Goal: Information Seeking & Learning: Learn about a topic

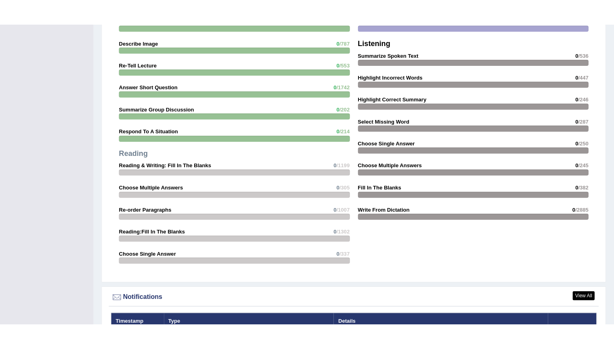
scroll to position [798, 0]
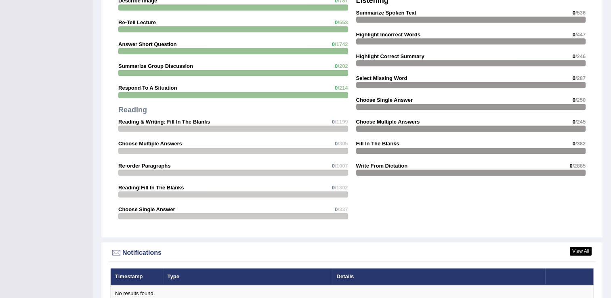
click at [309, 227] on div "Speaking Read Aloud 1 /50 Repeat Sentence 0 /2652 Describe Image 0 /787 Re-Tell…" at bounding box center [351, 53] width 487 height 361
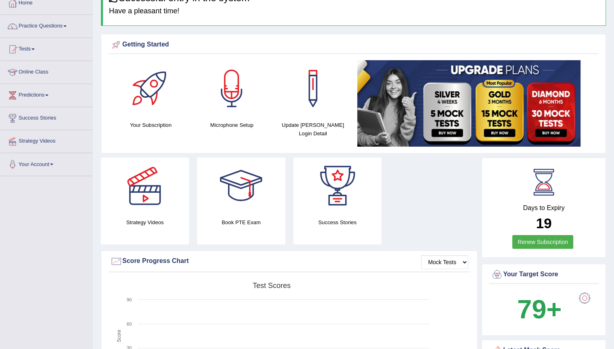
scroll to position [0, 0]
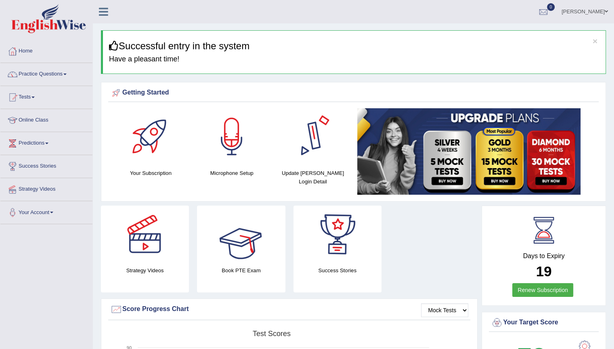
click at [232, 189] on div "Your Subscription Microphone Setup Update Pearson Login Detail" at bounding box center [353, 152] width 491 height 89
click at [403, 102] on div "Getting Started" at bounding box center [353, 94] width 491 height 16
click at [484, 50] on h3 "Successful entry in the system" at bounding box center [354, 46] width 491 height 10
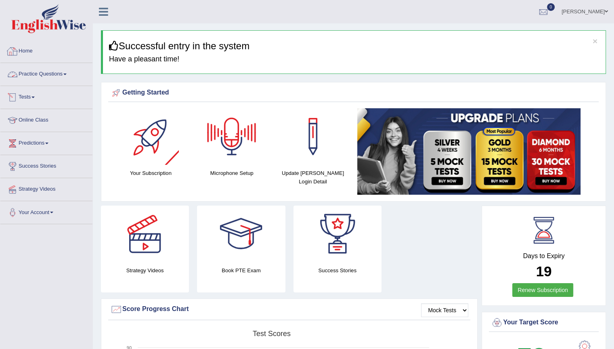
click at [102, 14] on icon at bounding box center [103, 11] width 9 height 10
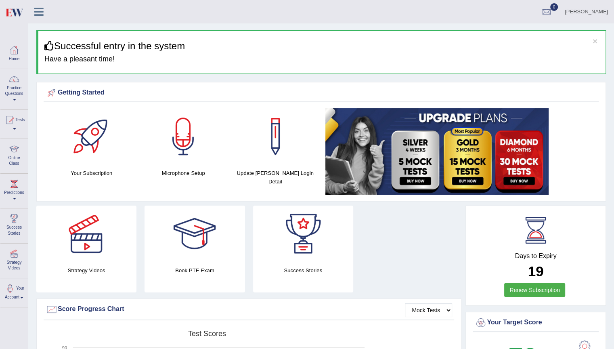
click at [42, 10] on icon at bounding box center [38, 11] width 9 height 10
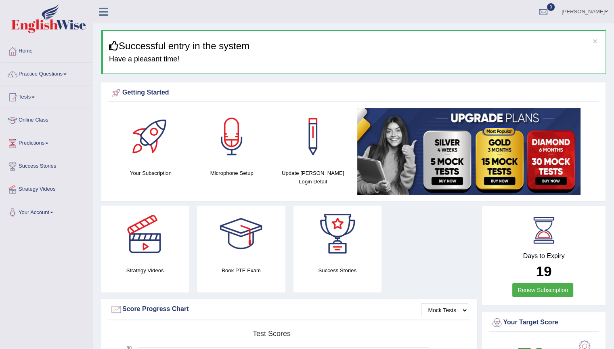
click at [29, 51] on link "Home" at bounding box center [46, 50] width 92 height 20
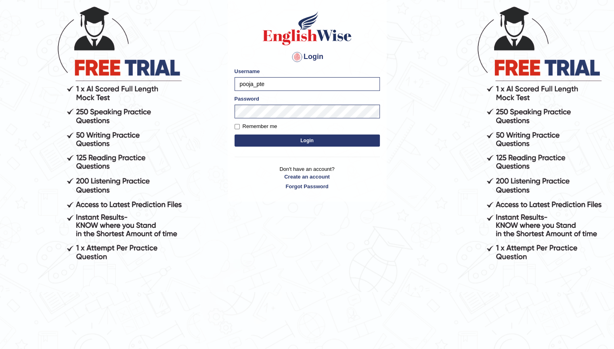
scroll to position [74, 0]
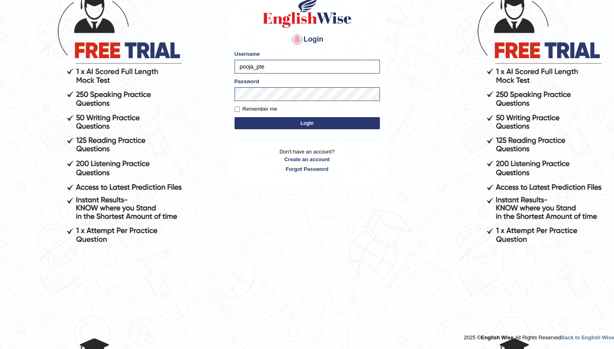
click at [325, 39] on h4 "Login" at bounding box center [307, 39] width 145 height 13
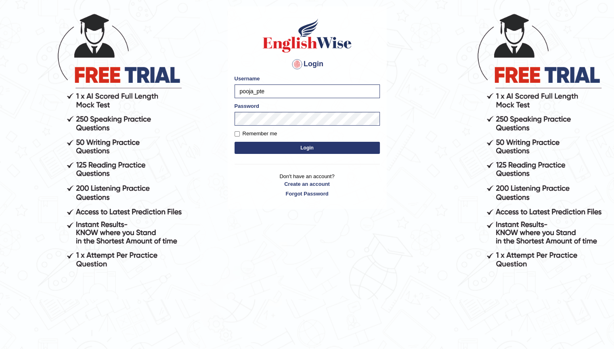
scroll to position [42, 0]
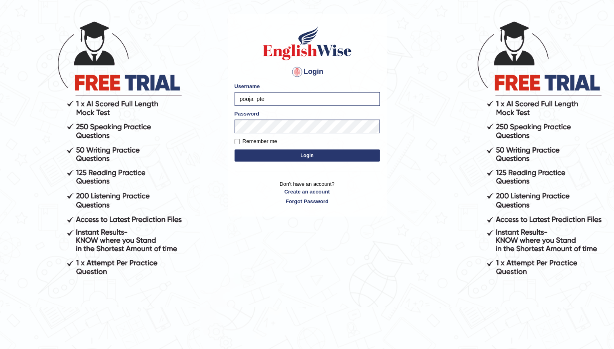
click at [336, 258] on div "Login Please fix the following errors: Username pooja_pte Password Remember me …" at bounding box center [306, 163] width 161 height 349
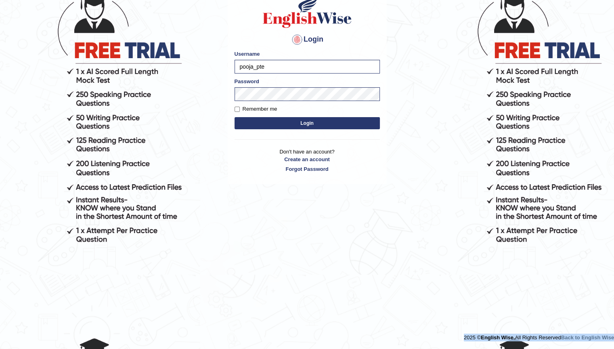
drag, startPoint x: 336, startPoint y: 258, endPoint x: 117, endPoint y: 342, distance: 234.4
click at [117, 305] on body "Login Please fix the following errors: Username pooja_pte Password Remember me …" at bounding box center [307, 130] width 614 height 349
type input "pooja_pt I e"
click at [263, 142] on div "Login Please fix the following errors: Username pooja_pt I e Password Remember …" at bounding box center [307, 83] width 159 height 202
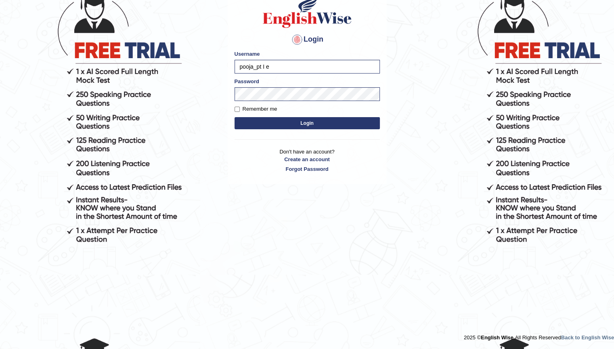
click at [263, 142] on div "Login Please fix the following errors: Username pooja_pt I e Password Remember …" at bounding box center [307, 83] width 159 height 202
click at [302, 119] on button "Login" at bounding box center [307, 123] width 145 height 12
click at [279, 126] on button "Login" at bounding box center [307, 123] width 145 height 12
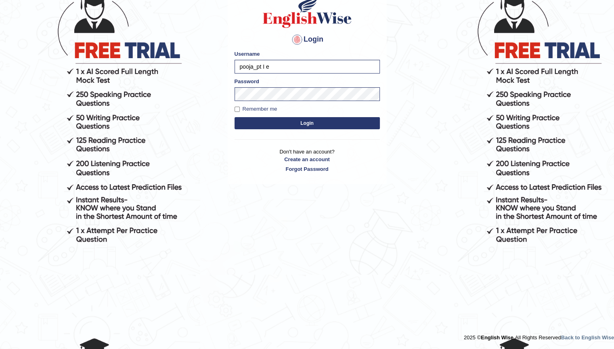
click at [279, 126] on button "Login" at bounding box center [307, 123] width 145 height 12
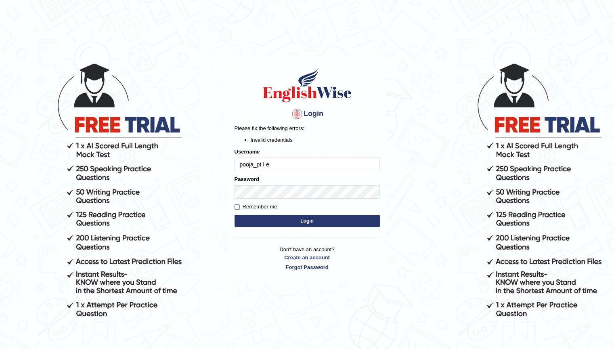
type input "pooja_pte"
click at [405, 170] on body "Login Please fix the following errors: Invalid credentials Username pooja_pte P…" at bounding box center [307, 205] width 614 height 349
drag, startPoint x: 612, startPoint y: 6, endPoint x: 618, endPoint y: 6, distance: 6.1
click at [614, 6] on html "Login Please fix the following errors: Invalid credentials Username pooja_pte P…" at bounding box center [307, 174] width 614 height 349
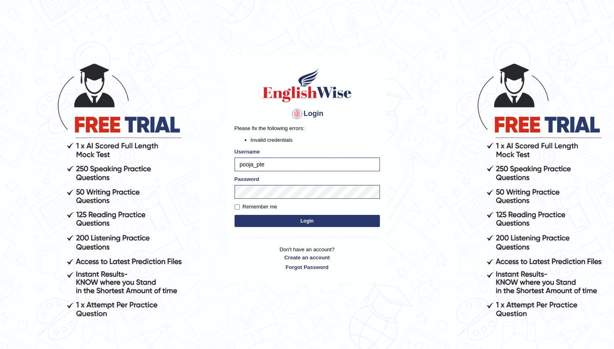
click at [578, 348] on body "Login Please fix the following errors: Invalid credentials Username pooja_pte P…" at bounding box center [307, 205] width 614 height 349
click at [392, 300] on body "Login Please fix the following errors: Invalid credentials Username pooja_pte P…" at bounding box center [307, 205] width 614 height 349
click at [312, 216] on button "Login" at bounding box center [307, 221] width 145 height 12
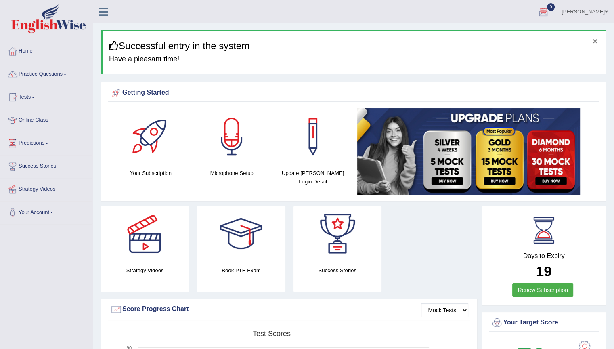
click at [595, 40] on button "×" at bounding box center [595, 41] width 5 height 8
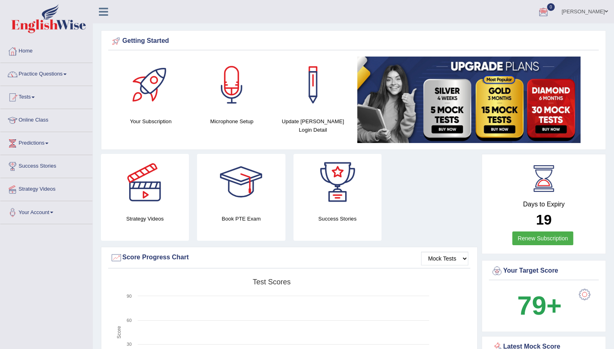
click at [597, 40] on div "Getting Started" at bounding box center [353, 43] width 491 height 16
click at [48, 72] on link "Practice Questions" at bounding box center [46, 73] width 92 height 20
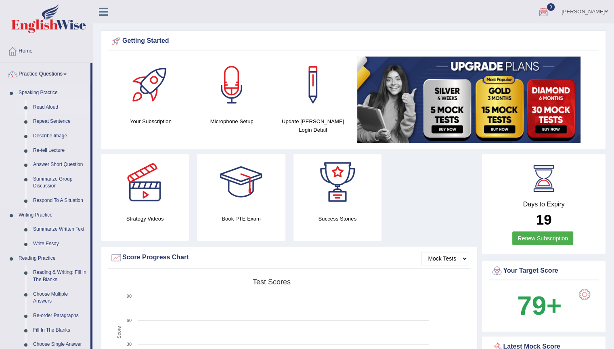
click at [53, 106] on link "Read Aloud" at bounding box center [59, 107] width 61 height 15
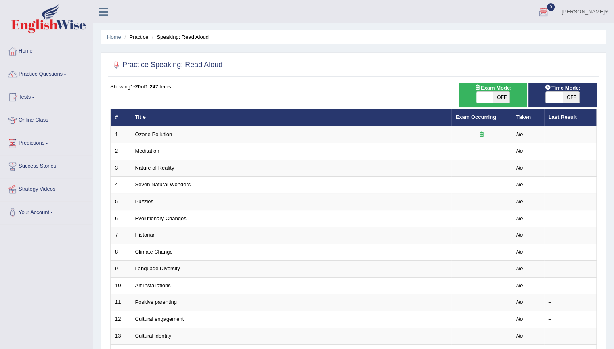
click at [107, 9] on icon at bounding box center [103, 11] width 9 height 10
click at [107, 10] on div "[PERSON_NAME] Toggle navigation Username: pooja_pte Access Type: Online Subscri…" at bounding box center [353, 11] width 521 height 23
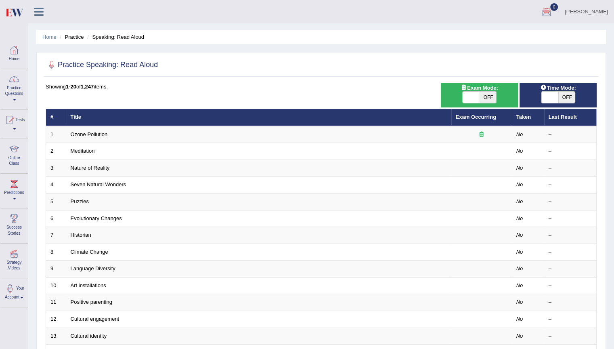
click at [574, 36] on ul "Home Practice Speaking: Read Aloud" at bounding box center [321, 37] width 570 height 14
click at [553, 55] on div "Practice Speaking: Read Aloud Time Mode: ON OFF Exam Mode: ON OFF Showing 1-20 …" at bounding box center [321, 280] width 570 height 456
click at [514, 78] on div "Practice Speaking: Read Aloud Time Mode: ON OFF Exam Mode: ON OFF Showing 1-20 …" at bounding box center [321, 280] width 570 height 456
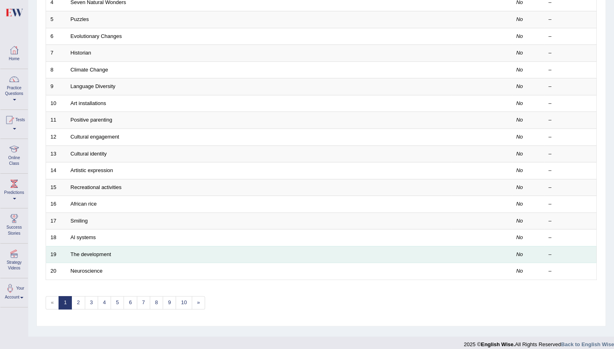
scroll to position [187, 0]
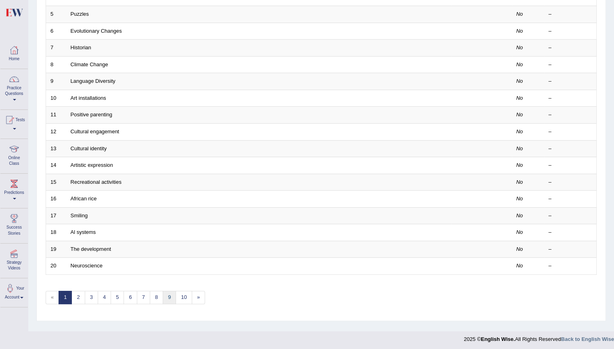
click at [167, 297] on link "9" at bounding box center [169, 297] width 13 height 13
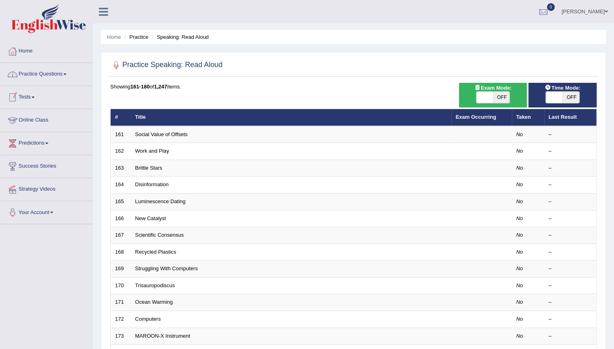
click at [33, 118] on link "Online Class" at bounding box center [46, 119] width 92 height 20
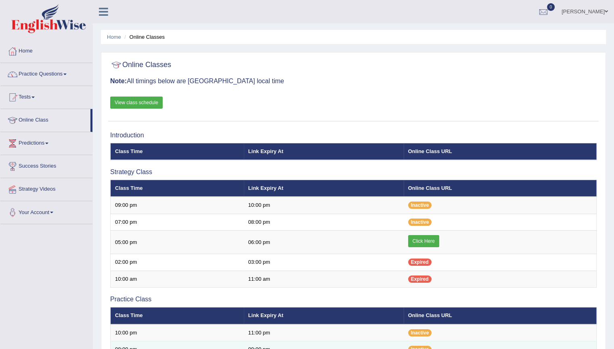
click at [254, 348] on td "09:00 pm" at bounding box center [324, 349] width 160 height 17
click at [302, 348] on td "09:00 pm" at bounding box center [324, 349] width 160 height 17
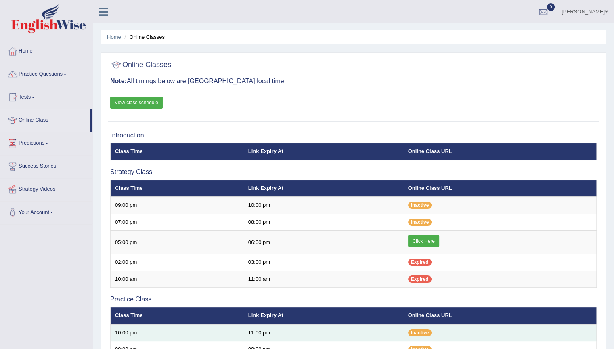
click at [279, 337] on td "11:00 pm" at bounding box center [324, 332] width 160 height 17
drag, startPoint x: 271, startPoint y: 334, endPoint x: 284, endPoint y: 330, distance: 13.5
click at [271, 333] on td "11:00 pm" at bounding box center [324, 332] width 160 height 17
drag, startPoint x: 284, startPoint y: 330, endPoint x: 294, endPoint y: 327, distance: 10.1
click at [284, 330] on td "11:00 pm" at bounding box center [324, 332] width 160 height 17
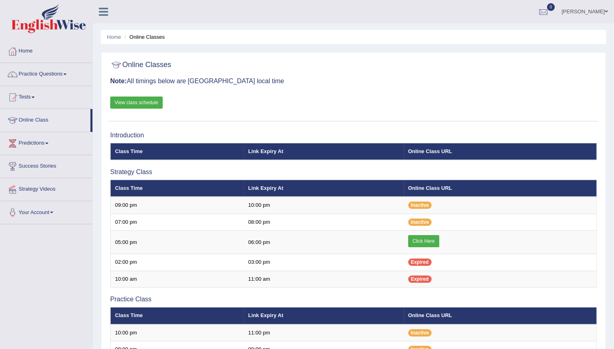
click at [505, 35] on ul "Home Online Classes" at bounding box center [353, 37] width 505 height 14
drag, startPoint x: 495, startPoint y: 56, endPoint x: 463, endPoint y: 60, distance: 32.1
click at [494, 63] on div "Online Classes Note: All timings below are Melbourne local time View class sche…" at bounding box center [353, 318] width 505 height 532
drag, startPoint x: 121, startPoint y: 6, endPoint x: 118, endPoint y: 19, distance: 12.7
click at [119, 16] on div at bounding box center [107, 9] width 28 height 18
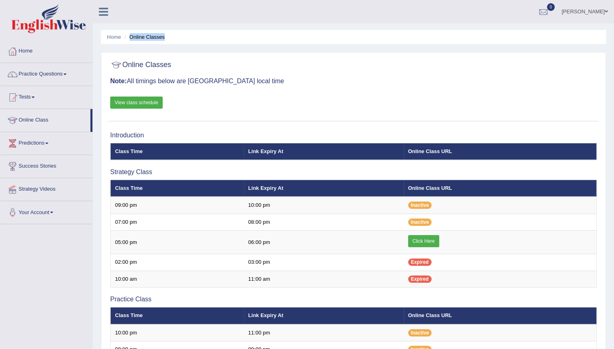
drag, startPoint x: 216, startPoint y: 24, endPoint x: 242, endPoint y: 23, distance: 25.8
click at [241, 23] on div "Home Online Classes Online Classes Note: All timings below are Melbourne local …" at bounding box center [353, 295] width 521 height 590
drag, startPoint x: 242, startPoint y: 23, endPoint x: 425, endPoint y: 9, distance: 183.0
click at [425, 9] on ul "Pooja Malhotra Toggle navigation Username: pooja_pte Access Type: Online Subscr…" at bounding box center [431, 11] width 365 height 23
drag, startPoint x: 425, startPoint y: 9, endPoint x: 539, endPoint y: 16, distance: 114.9
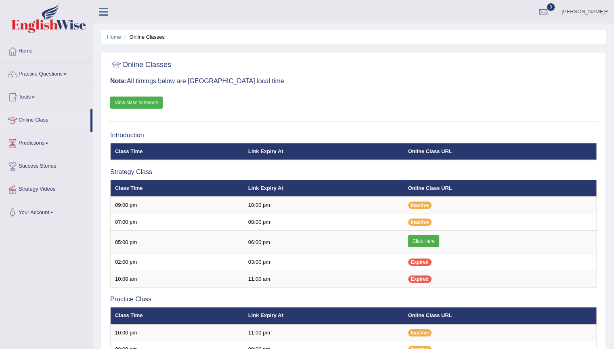
click at [535, 16] on ul "Pooja Malhotra Toggle navigation Username: pooja_pte Access Type: Online Subscr…" at bounding box center [431, 11] width 365 height 23
click at [577, 24] on div "Toggle navigation Home Practice Questions Speaking Practice Read Aloud Repeat S…" at bounding box center [307, 303] width 614 height 606
drag, startPoint x: 453, startPoint y: 27, endPoint x: 492, endPoint y: 12, distance: 41.2
click at [455, 26] on div "Home Online Classes Online Classes Note: All timings below are Melbourne local …" at bounding box center [353, 295] width 521 height 590
drag, startPoint x: 489, startPoint y: 16, endPoint x: 502, endPoint y: 9, distance: 14.8
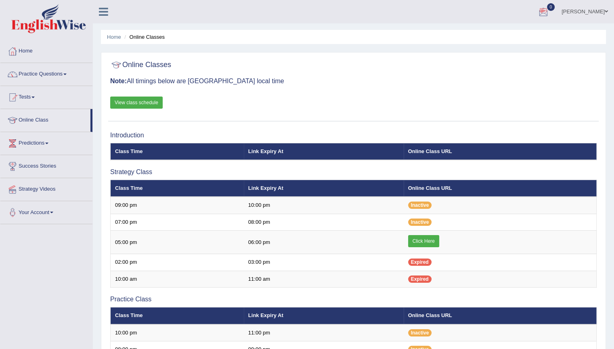
click at [502, 9] on ul "Pooja Malhotra Toggle navigation Username: pooja_pte Access Type: Online Subscr…" at bounding box center [431, 11] width 365 height 23
click at [563, 0] on ul "Pooja Malhotra Toggle navigation Username: pooja_pte Access Type: Online Subscr…" at bounding box center [431, 11] width 365 height 23
click at [569, 7] on link "[PERSON_NAME]" at bounding box center [584, 10] width 59 height 21
drag, startPoint x: 285, startPoint y: 42, endPoint x: 91, endPoint y: 42, distance: 194.6
click at [169, 42] on ul "Home Online Classes" at bounding box center [353, 37] width 505 height 14
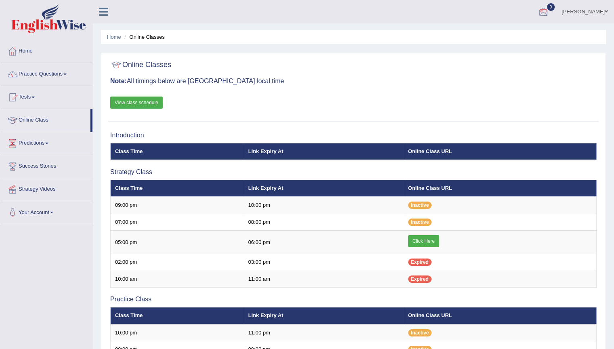
drag, startPoint x: 457, startPoint y: 6, endPoint x: 421, endPoint y: 5, distance: 35.5
click at [452, 5] on ul "Pooja Malhotra Toggle navigation Username: pooja_pte Access Type: Online Subscr…" at bounding box center [431, 11] width 365 height 23
click at [403, 4] on ul "Pooja Malhotra Toggle navigation Username: pooja_pte Access Type: Online Subscr…" at bounding box center [431, 11] width 365 height 23
drag, startPoint x: 380, startPoint y: 6, endPoint x: 369, endPoint y: 8, distance: 11.8
drag, startPoint x: 369, startPoint y: 8, endPoint x: 364, endPoint y: 6, distance: 4.7
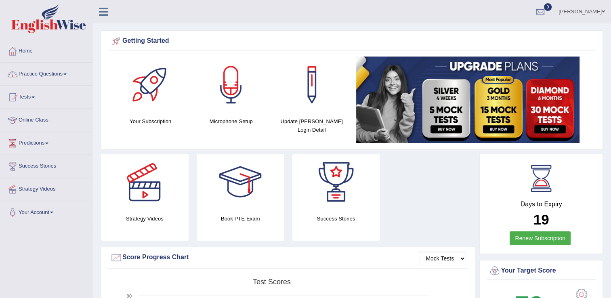
click at [62, 75] on link "Practice Questions" at bounding box center [46, 73] width 92 height 20
click at [62, 75] on link "Practice Questions" at bounding box center [45, 73] width 90 height 20
click at [51, 73] on link "Practice Questions" at bounding box center [46, 73] width 92 height 20
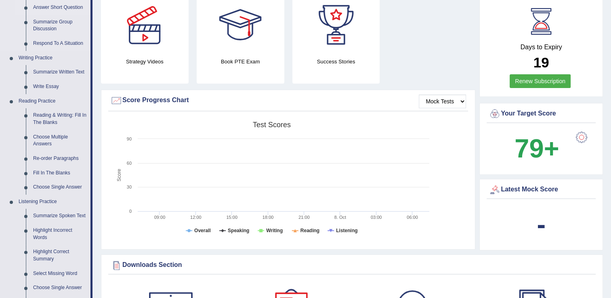
scroll to position [161, 0]
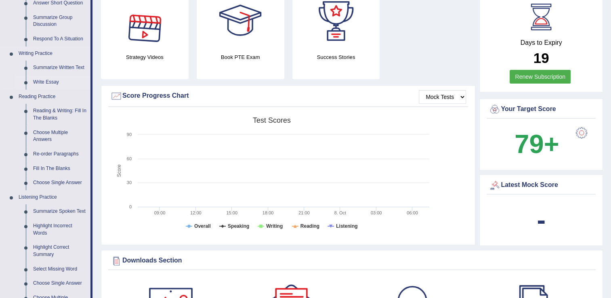
click at [48, 84] on link "Write Essay" at bounding box center [59, 82] width 61 height 15
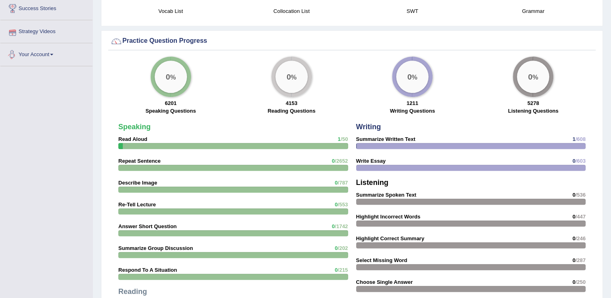
scroll to position [562, 0]
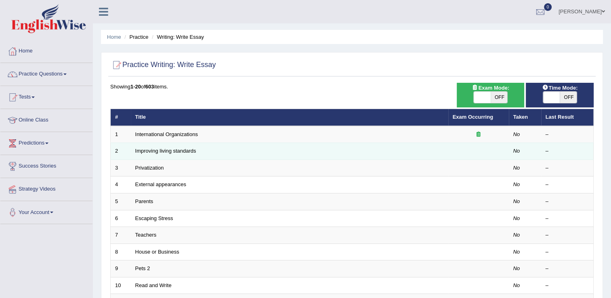
click at [163, 154] on td "Improving living standards" at bounding box center [289, 151] width 317 height 17
click at [181, 151] on link "Improving living standards" at bounding box center [165, 151] width 61 height 6
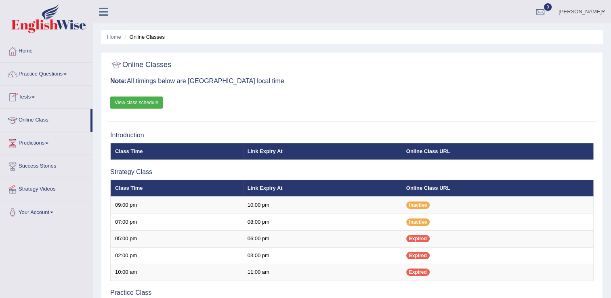
click at [59, 73] on link "Practice Questions" at bounding box center [46, 73] width 92 height 20
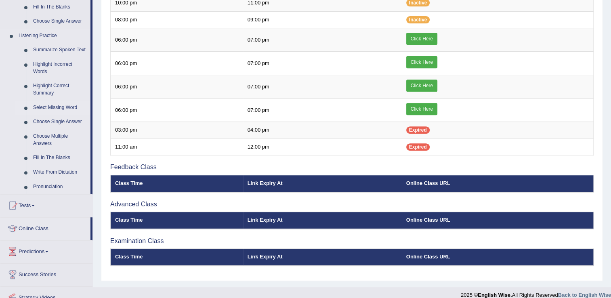
scroll to position [161, 0]
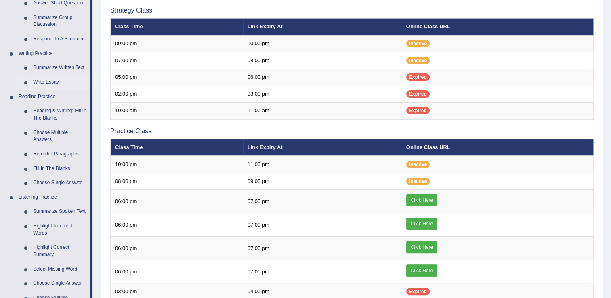
click at [48, 80] on link "Write Essay" at bounding box center [59, 82] width 61 height 15
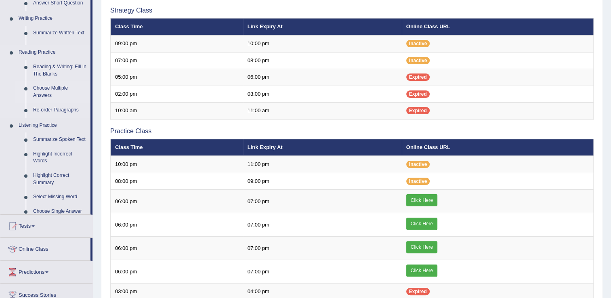
click at [48, 80] on li "Reading Practice Reading & Writing: Fill In The Blanks Choose Multiple Answers …" at bounding box center [45, 81] width 90 height 73
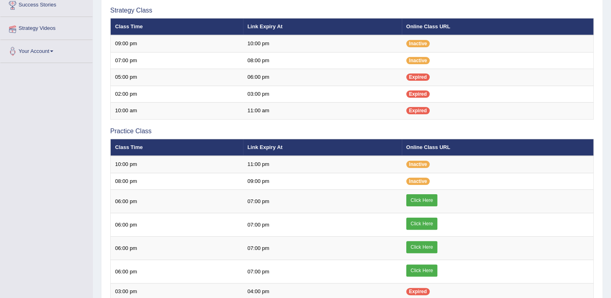
scroll to position [183, 0]
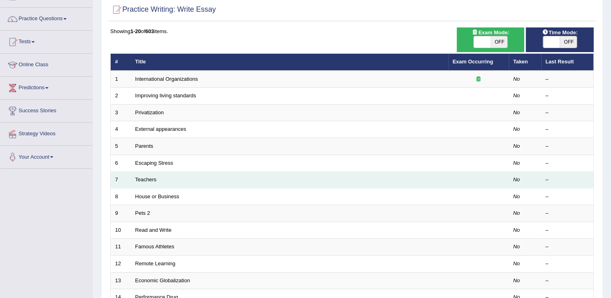
scroll to position [81, 0]
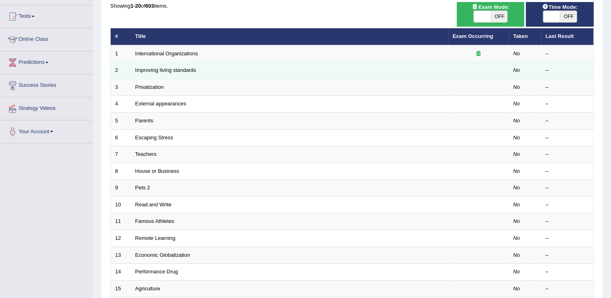
click at [172, 66] on td "Improving living standards" at bounding box center [289, 70] width 317 height 17
click at [172, 73] on td "Improving living standards" at bounding box center [289, 70] width 317 height 17
drag, startPoint x: 189, startPoint y: 73, endPoint x: 195, endPoint y: 71, distance: 6.3
click at [195, 71] on td "Improving living standards" at bounding box center [289, 70] width 317 height 17
click at [219, 70] on td "Improving living standards" at bounding box center [289, 70] width 317 height 17
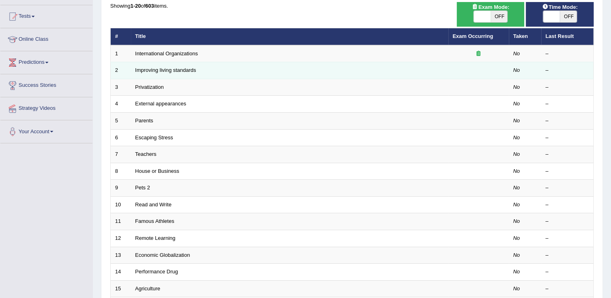
drag, startPoint x: 222, startPoint y: 71, endPoint x: 114, endPoint y: 67, distance: 107.9
click at [114, 67] on td "2" at bounding box center [121, 70] width 20 height 17
click at [173, 72] on link "Improving living standards" at bounding box center [165, 70] width 61 height 6
